Goal: Navigation & Orientation: Find specific page/section

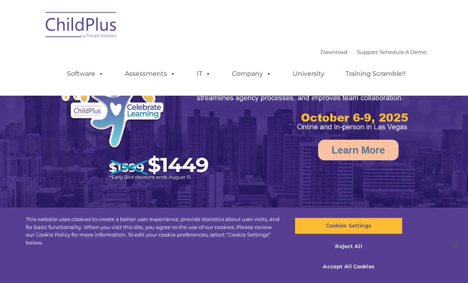
select select "MEDIUM"
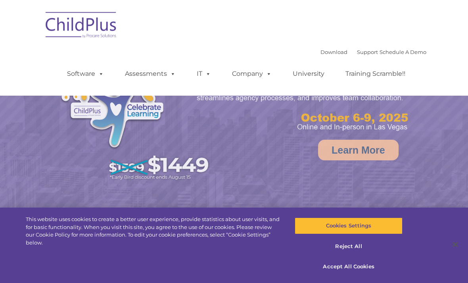
select select "MEDIUM"
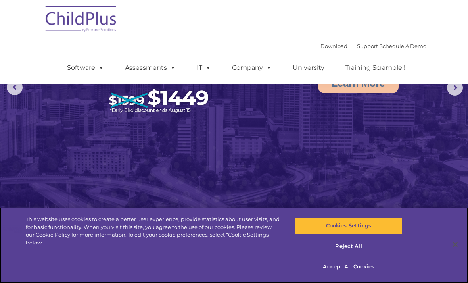
scroll to position [71, 0]
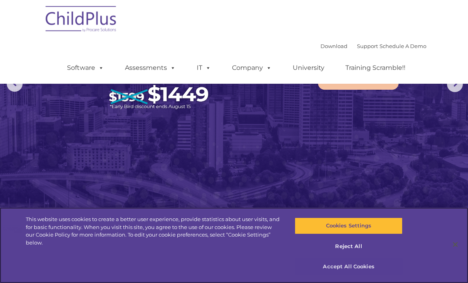
click at [379, 275] on button "Accept All Cookies" at bounding box center [349, 266] width 108 height 17
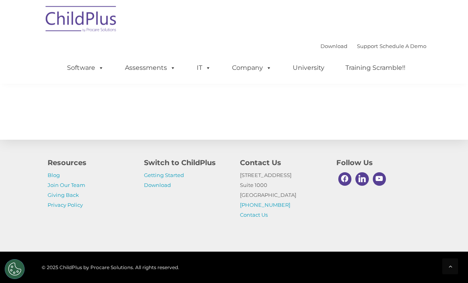
scroll to position [925, 0]
click at [174, 178] on link "Getting Started" at bounding box center [164, 175] width 40 height 6
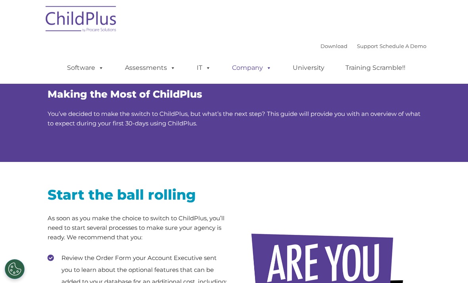
click at [265, 69] on span at bounding box center [267, 68] width 9 height 8
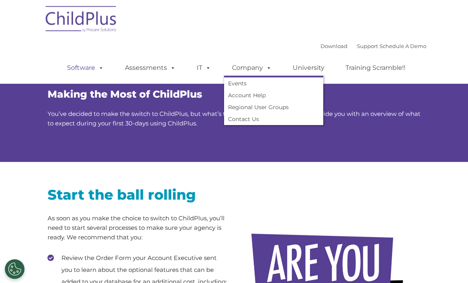
click at [104, 71] on span at bounding box center [99, 68] width 9 height 8
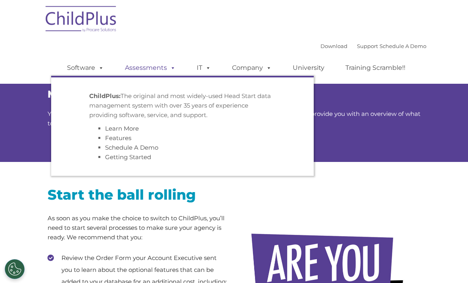
click at [174, 67] on span at bounding box center [171, 68] width 9 height 8
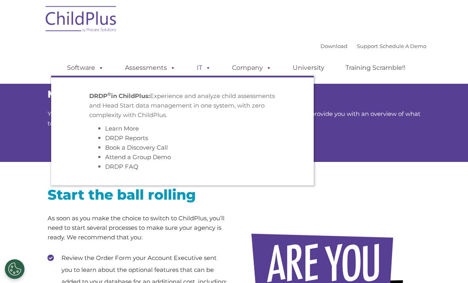
click at [215, 66] on link "IT" at bounding box center [204, 68] width 30 height 16
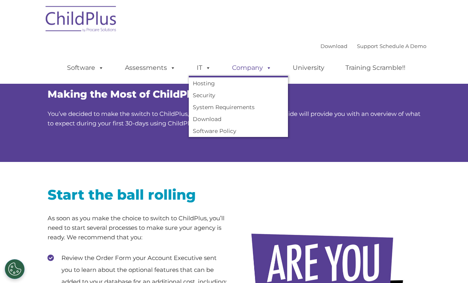
click at [271, 68] on span at bounding box center [267, 68] width 9 height 8
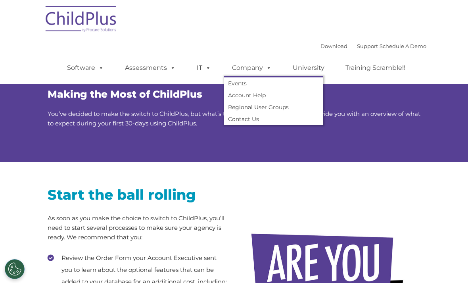
click at [57, 0] on img at bounding box center [81, 20] width 79 height 40
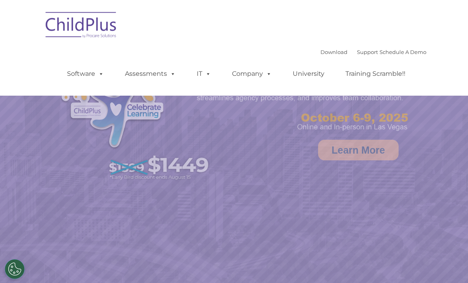
select select "MEDIUM"
